Goal: Browse casually: Explore the website without a specific task or goal

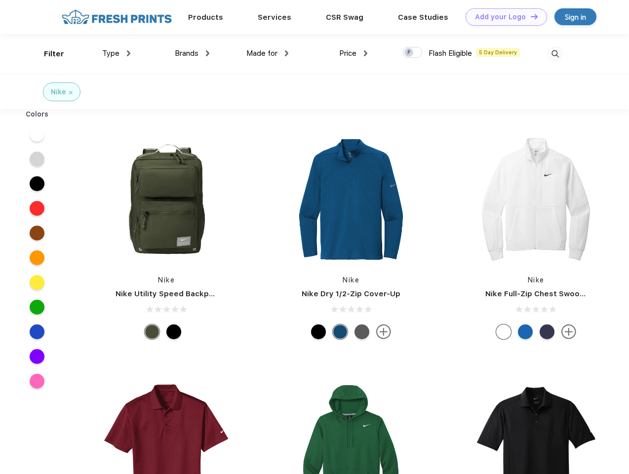
click at [503, 17] on link "Add your Logo Design Tool" at bounding box center [507, 16] width 82 height 17
click at [0, 0] on div "Design Tool" at bounding box center [0, 0] width 0 height 0
click at [530, 16] on link "Add your Logo Design Tool" at bounding box center [507, 16] width 82 height 17
click at [47, 54] on div "Filter" at bounding box center [54, 53] width 20 height 11
click at [117, 53] on span "Type" at bounding box center [110, 53] width 17 height 9
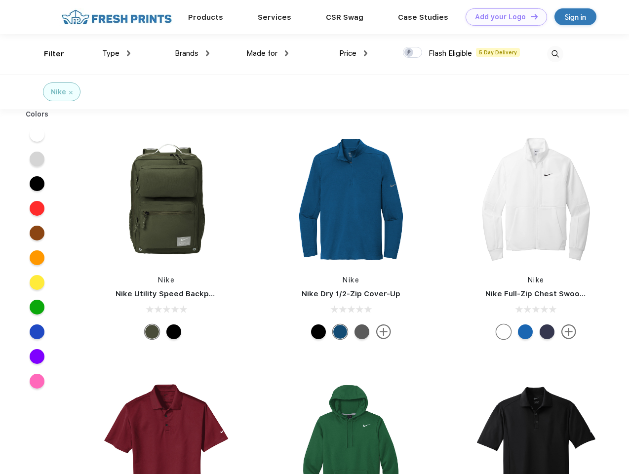
click at [192, 53] on span "Brands" at bounding box center [187, 53] width 24 height 9
click at [268, 53] on span "Made for" at bounding box center [261, 53] width 31 height 9
click at [354, 53] on span "Price" at bounding box center [347, 53] width 17 height 9
click at [413, 53] on div at bounding box center [412, 52] width 19 height 11
click at [409, 53] on input "checkbox" at bounding box center [406, 49] width 6 height 6
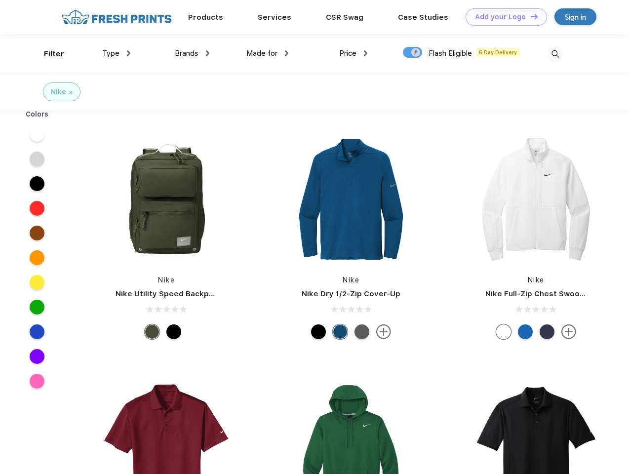
click at [555, 54] on img at bounding box center [555, 54] width 16 height 16
